Goal: Check status: Check status

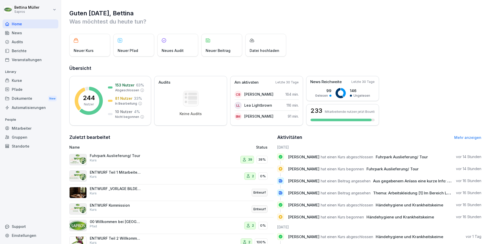
drag, startPoint x: 32, startPoint y: 130, endPoint x: 28, endPoint y: 130, distance: 4.1
click at [32, 130] on div "Mitarbeiter" at bounding box center [31, 128] width 56 height 9
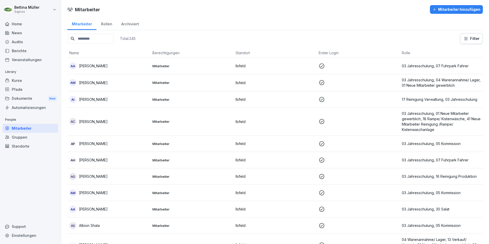
click at [95, 42] on input at bounding box center [90, 39] width 47 height 10
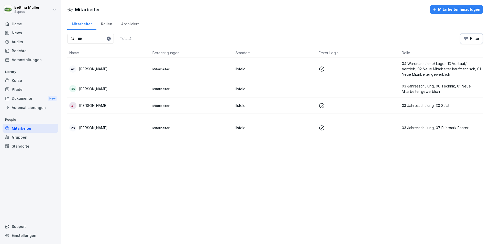
type input "***"
click at [94, 89] on p "[PERSON_NAME]" at bounding box center [93, 88] width 29 height 5
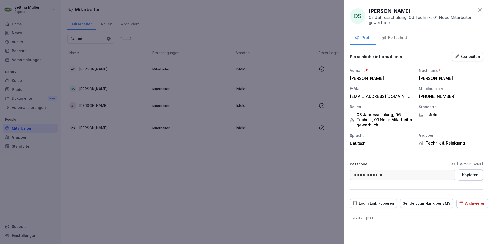
click at [400, 41] on button "Fortschritt" at bounding box center [395, 38] width 36 height 14
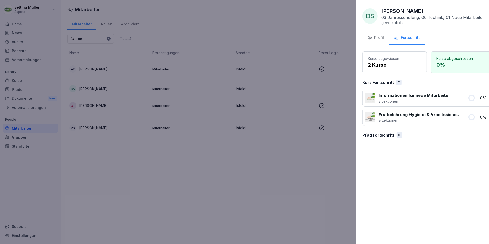
click at [224, 174] on div at bounding box center [244, 122] width 489 height 244
